Goal: Task Accomplishment & Management: Manage account settings

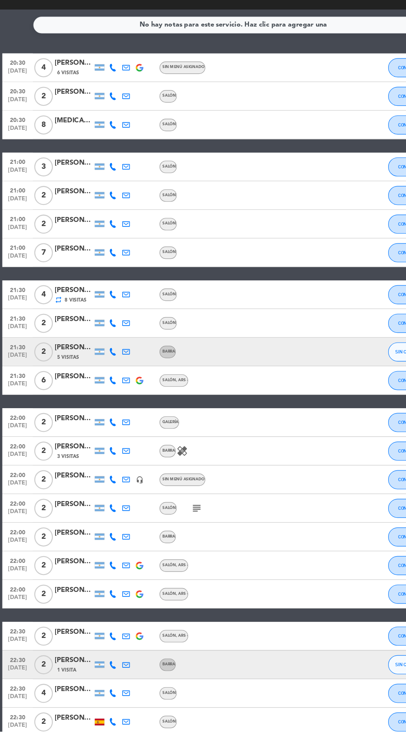
click at [64, 682] on div "1 Visita" at bounding box center [64, 685] width 33 height 7
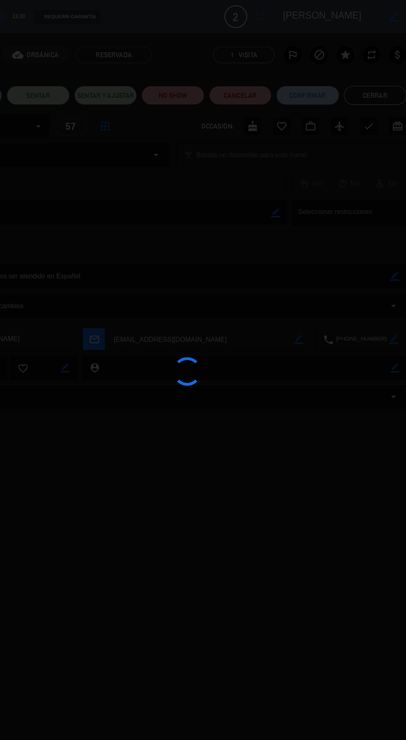
scroll to position [13, 0]
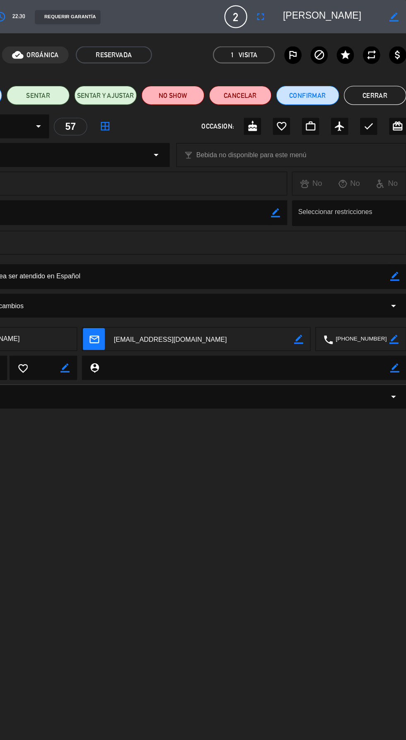
click at [380, 82] on button "Cerrar" at bounding box center [379, 83] width 54 height 17
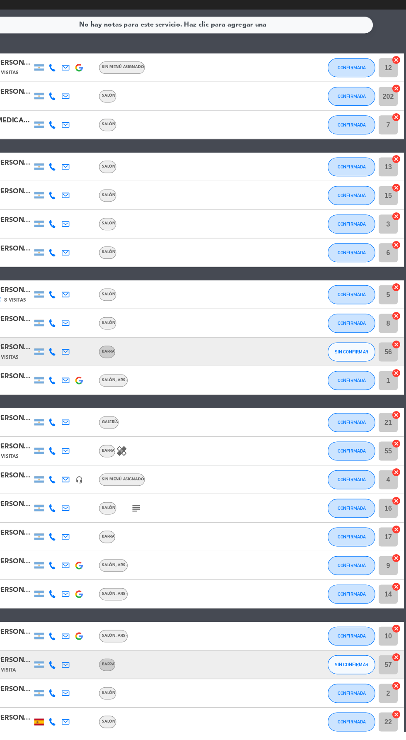
scroll to position [0, 0]
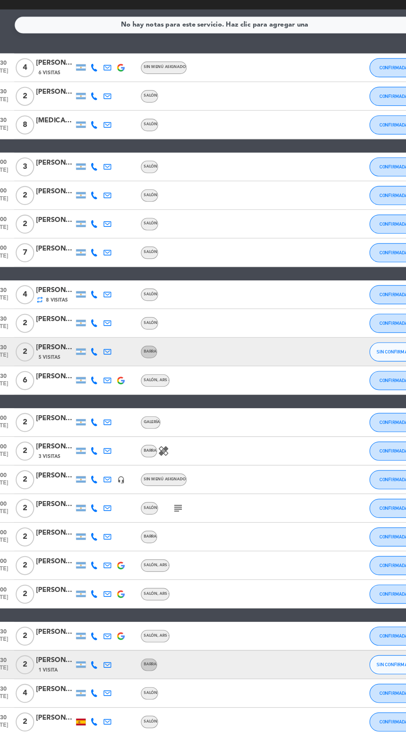
click at [98, 682] on icon at bounding box center [98, 681] width 7 height 7
click at [116, 668] on span at bounding box center [119, 668] width 7 height 7
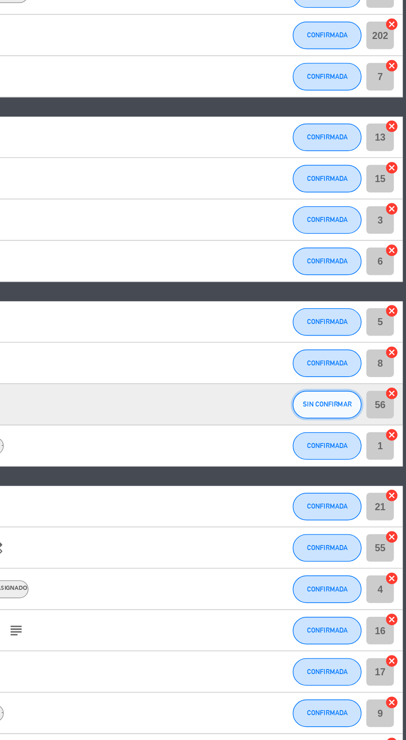
click at [368, 407] on span "SIN CONFIRMAR" at bounding box center [358, 409] width 29 height 5
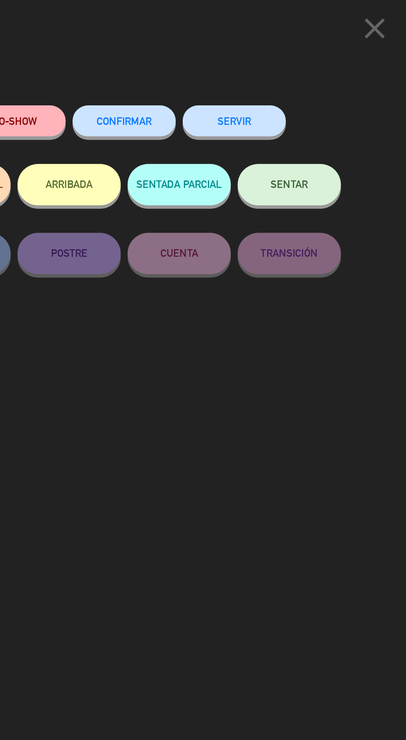
click at [241, 69] on button "CONFIRMAR" at bounding box center [236, 72] width 62 height 19
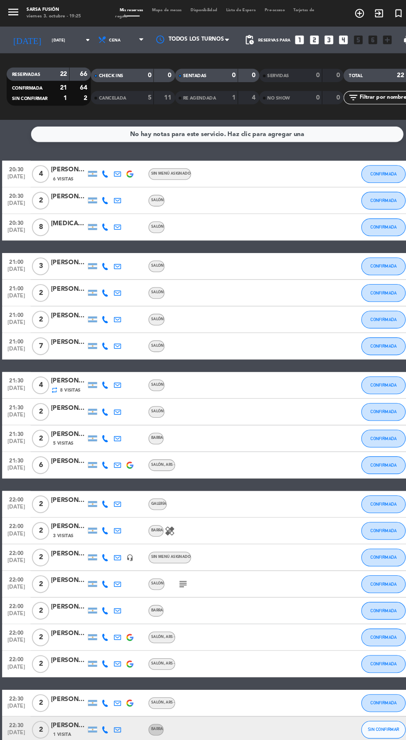
click at [155, 9] on span "Mapa de mesas" at bounding box center [156, 9] width 36 height 4
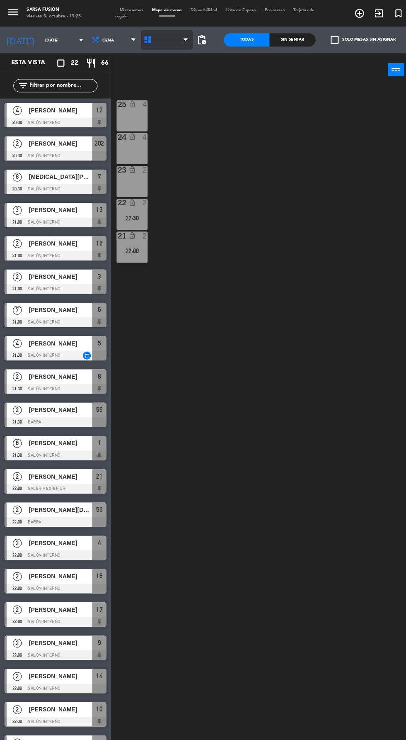
click at [136, 38] on icon at bounding box center [138, 37] width 8 height 8
click at [146, 79] on ng-component "menu Sarsa Fusión [DATE] 3. octubre - 19:25 Mis reservas Mapa de mesas Disponib…" at bounding box center [203, 369] width 406 height 738
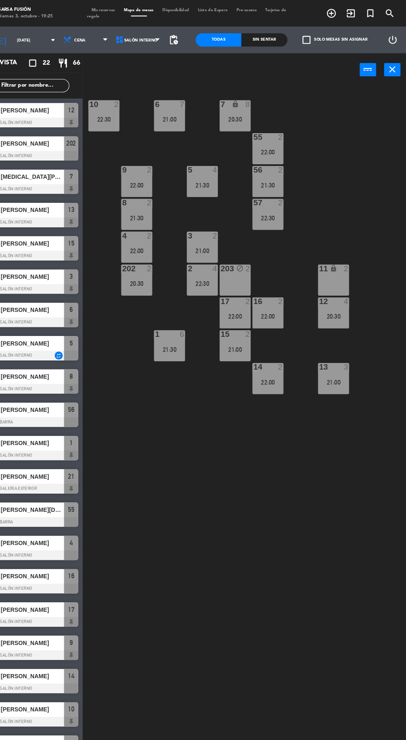
click at [125, 9] on span "Mis reservas" at bounding box center [123, 9] width 30 height 4
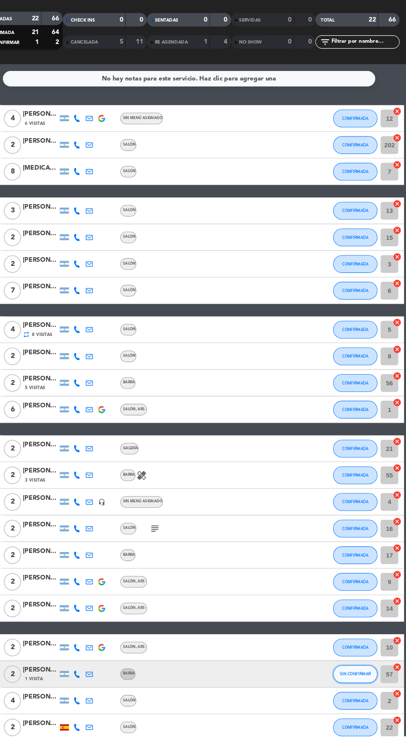
click at [352, 685] on button "SIN CONFIRMAR" at bounding box center [358, 681] width 41 height 17
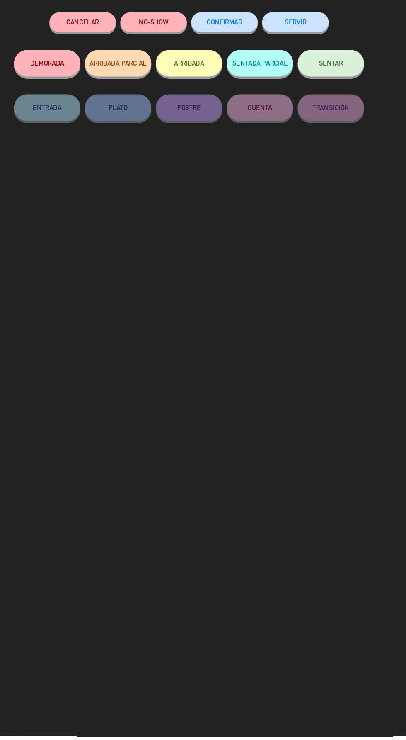
click at [242, 73] on span "CONFIRMAR" at bounding box center [236, 72] width 33 height 7
